Goal: Task Accomplishment & Management: Use online tool/utility

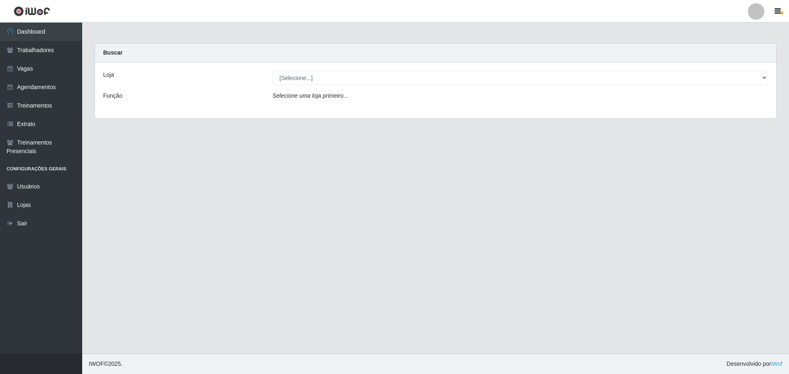
click at [401, 78] on select "[Selecione...] O ROSÁRIO ALIMENTOS" at bounding box center [519, 78] width 495 height 14
click at [401, 112] on div "Loja [Selecione...] O ROSÁRIO ALIMENTOS Função Selecione uma loja primeiro..." at bounding box center [435, 90] width 681 height 56
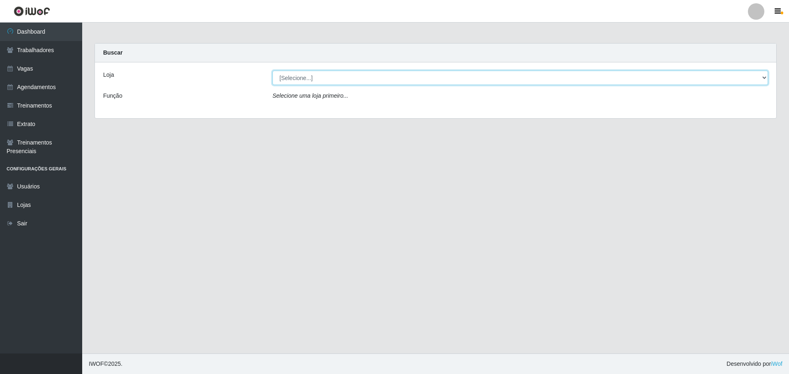
click at [385, 81] on select "[Selecione...] O ROSÁRIO ALIMENTOS" at bounding box center [519, 78] width 495 height 14
select select "349"
click at [272, 71] on select "[Selecione...] O ROSÁRIO ALIMENTOS" at bounding box center [519, 78] width 495 height 14
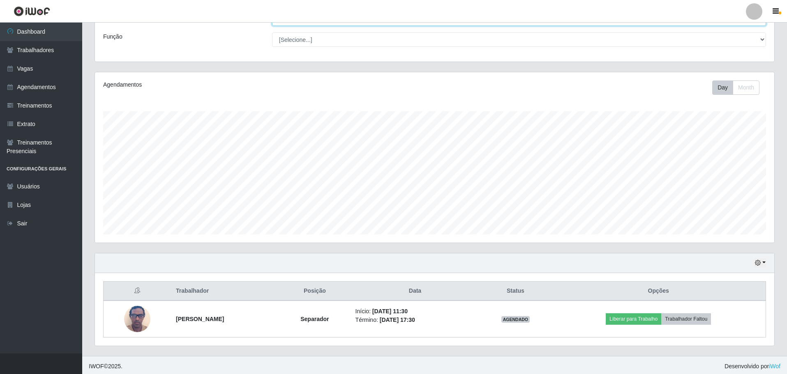
scroll to position [62, 0]
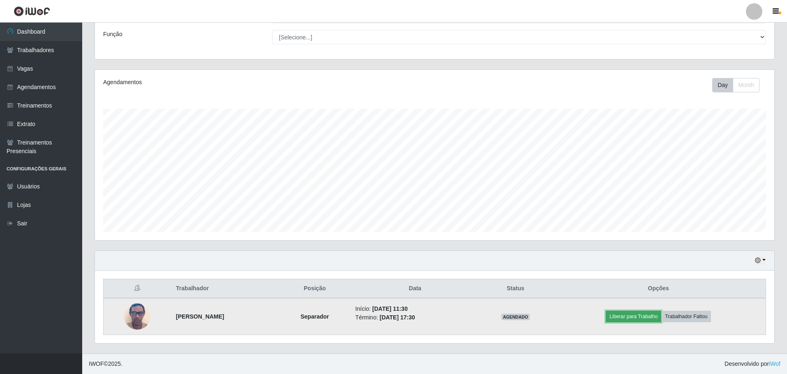
click at [656, 320] on button "Liberar para Trabalho" at bounding box center [633, 317] width 55 height 12
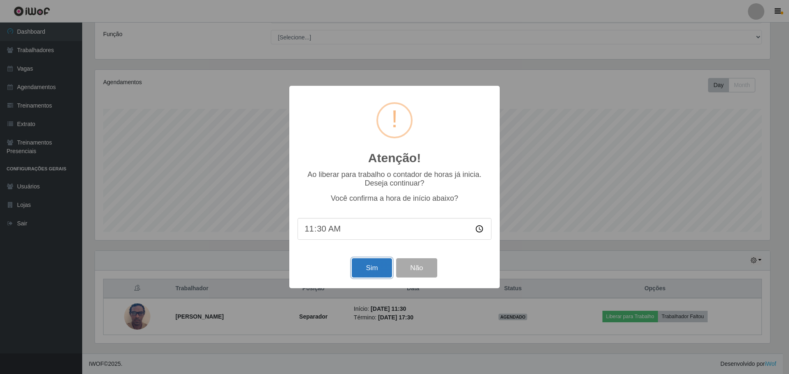
click at [370, 274] on button "Sim" at bounding box center [372, 267] width 40 height 19
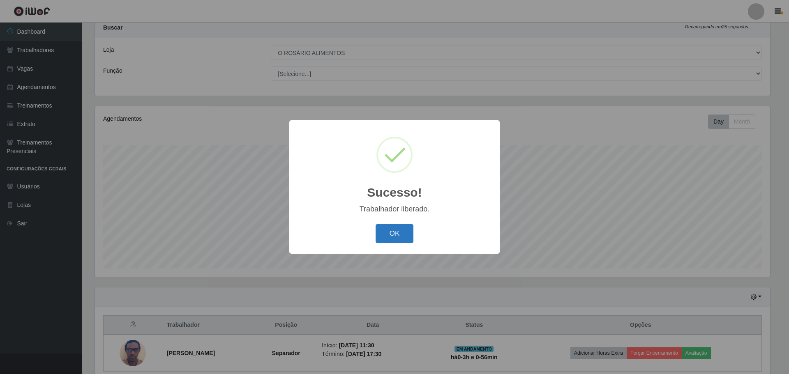
click at [398, 239] on button "OK" at bounding box center [394, 233] width 38 height 19
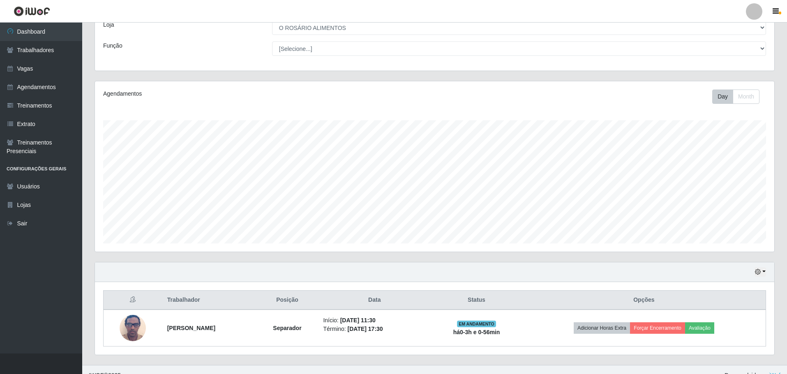
scroll to position [62, 0]
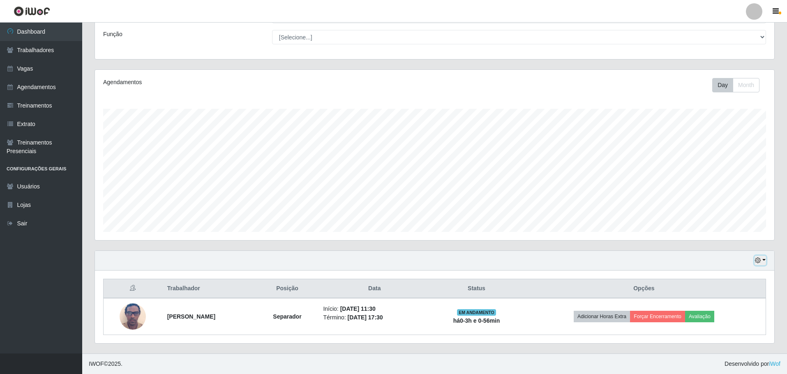
click at [755, 260] on icon "button" at bounding box center [758, 261] width 6 height 6
click at [718, 249] on button "Não encerrados" at bounding box center [732, 247] width 65 height 17
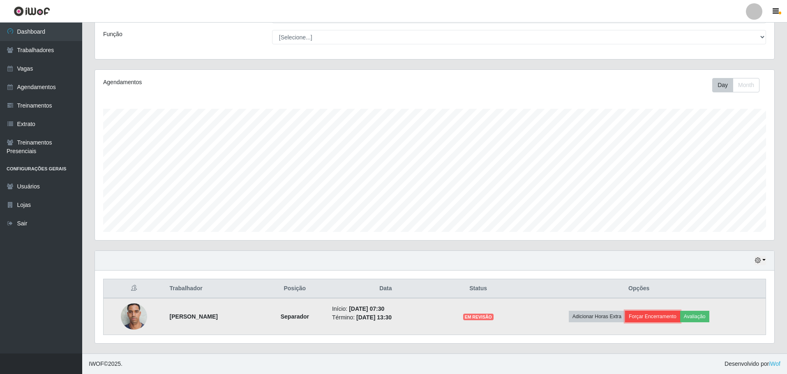
click at [660, 316] on button "Forçar Encerramento" at bounding box center [652, 317] width 55 height 12
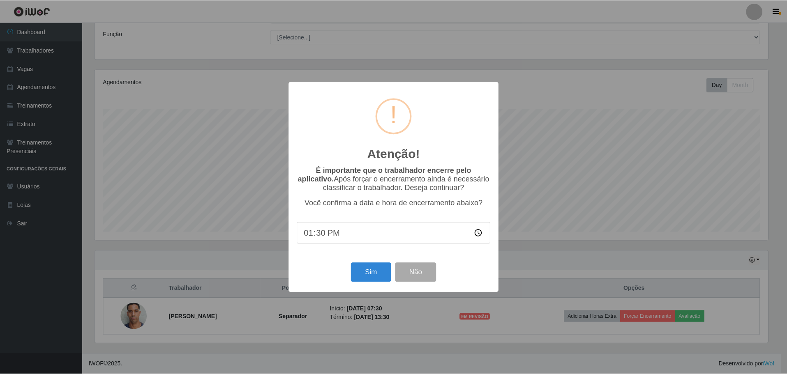
scroll to position [170, 675]
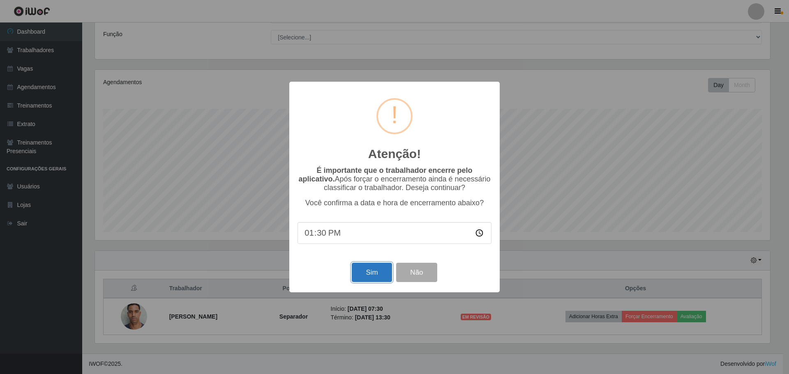
click at [385, 277] on button "Sim" at bounding box center [372, 272] width 40 height 19
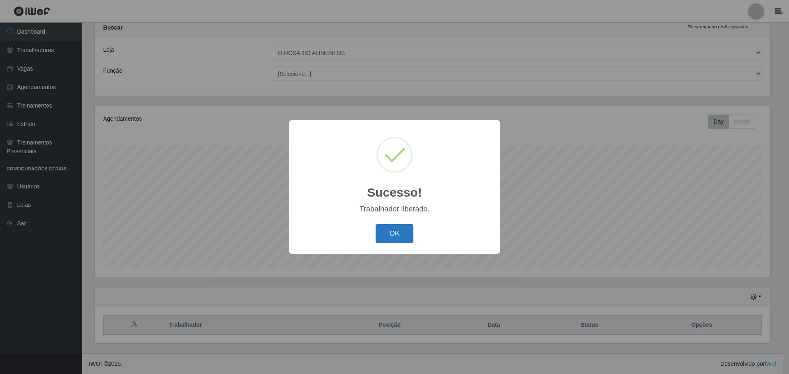
click at [378, 236] on button "OK" at bounding box center [394, 233] width 38 height 19
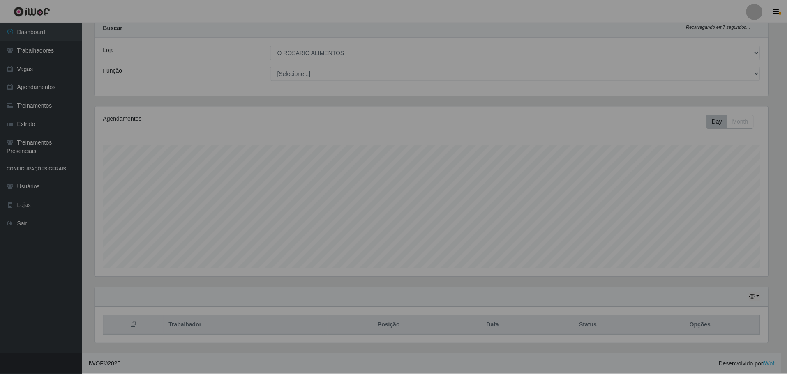
scroll to position [170, 679]
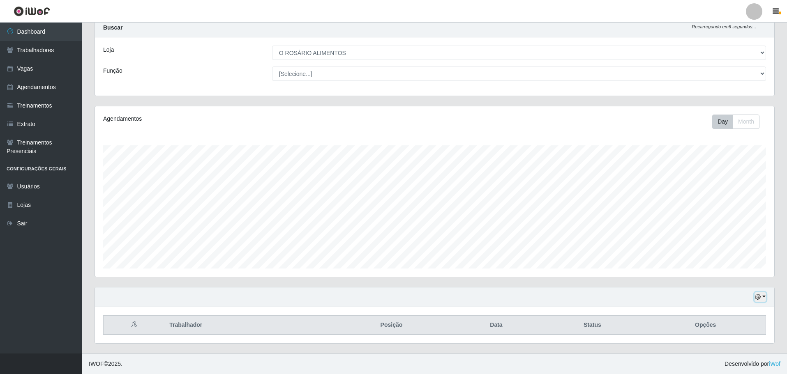
click at [763, 299] on button "button" at bounding box center [760, 296] width 12 height 9
click at [729, 243] on button "3 dias" at bounding box center [732, 249] width 65 height 17
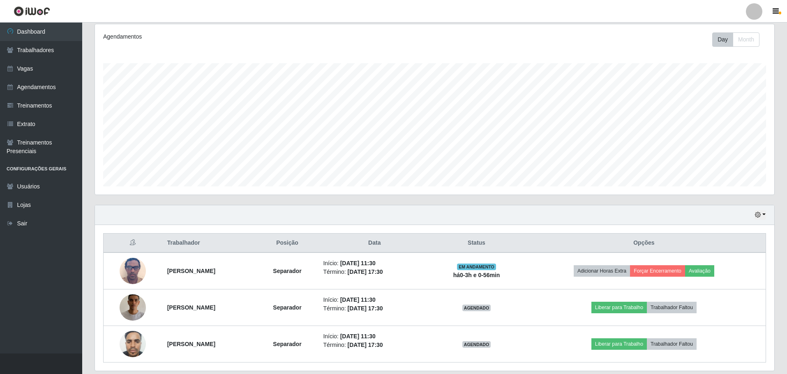
scroll to position [135, 0]
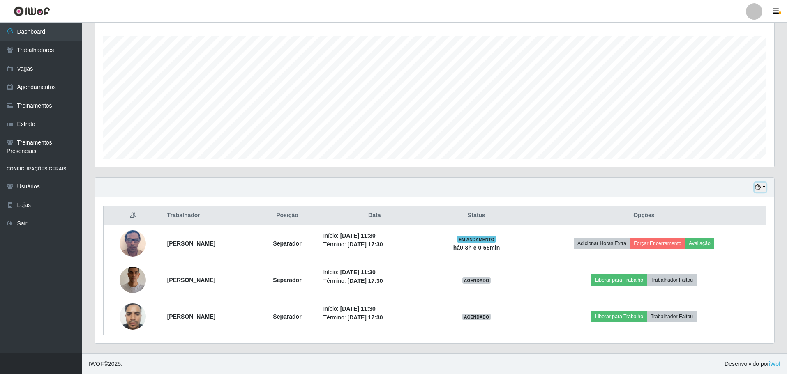
click at [762, 186] on button "button" at bounding box center [760, 187] width 12 height 9
click at [725, 201] on button "Hoje" at bounding box center [732, 201] width 65 height 17
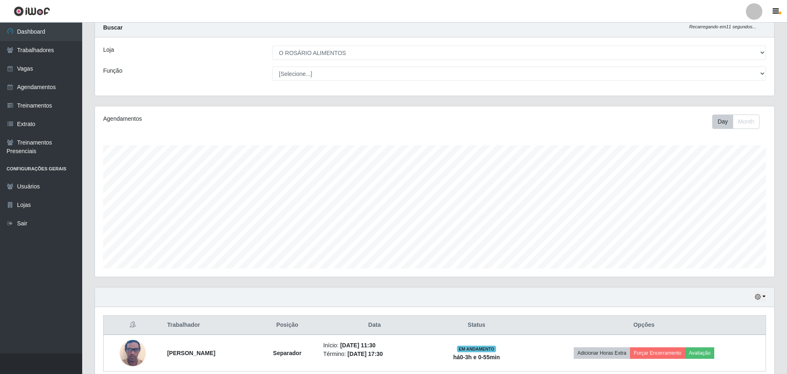
scroll to position [62, 0]
